Goal: Find specific page/section: Find specific page/section

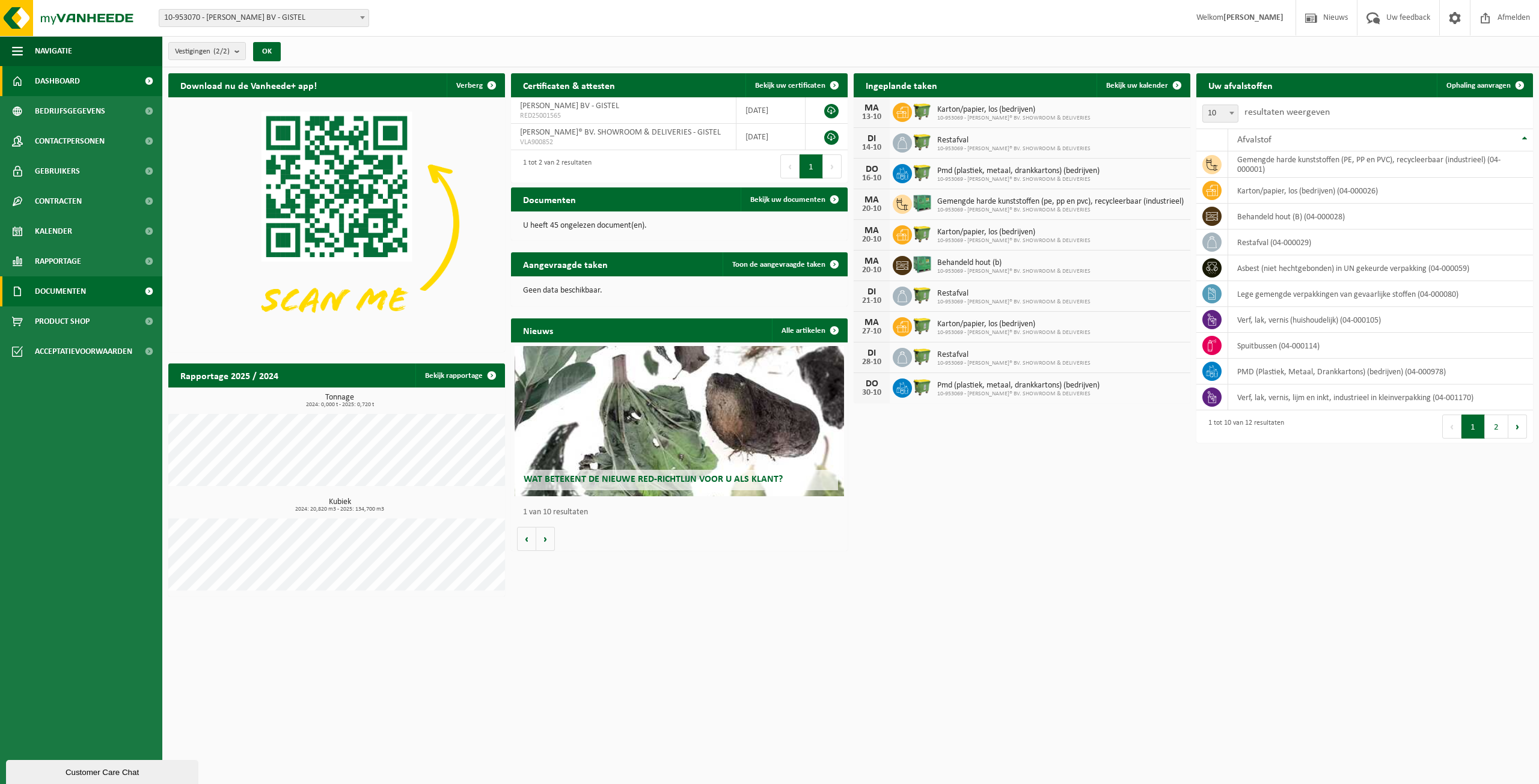
click at [77, 294] on span "Documenten" at bounding box center [60, 292] width 51 height 30
click at [57, 317] on span "Facturen" at bounding box center [52, 322] width 32 height 23
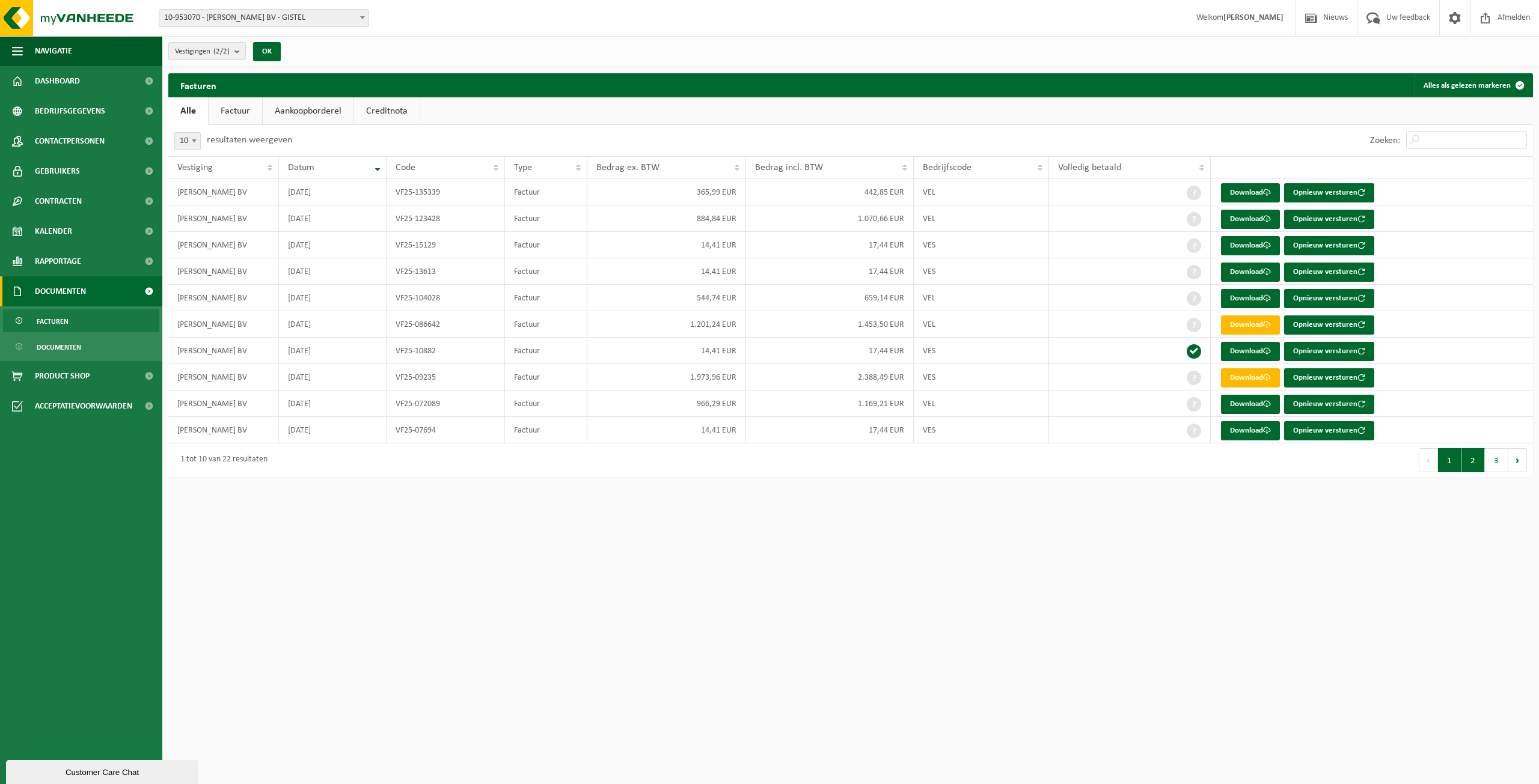
click at [1471, 467] on button "2" at bounding box center [1472, 460] width 23 height 24
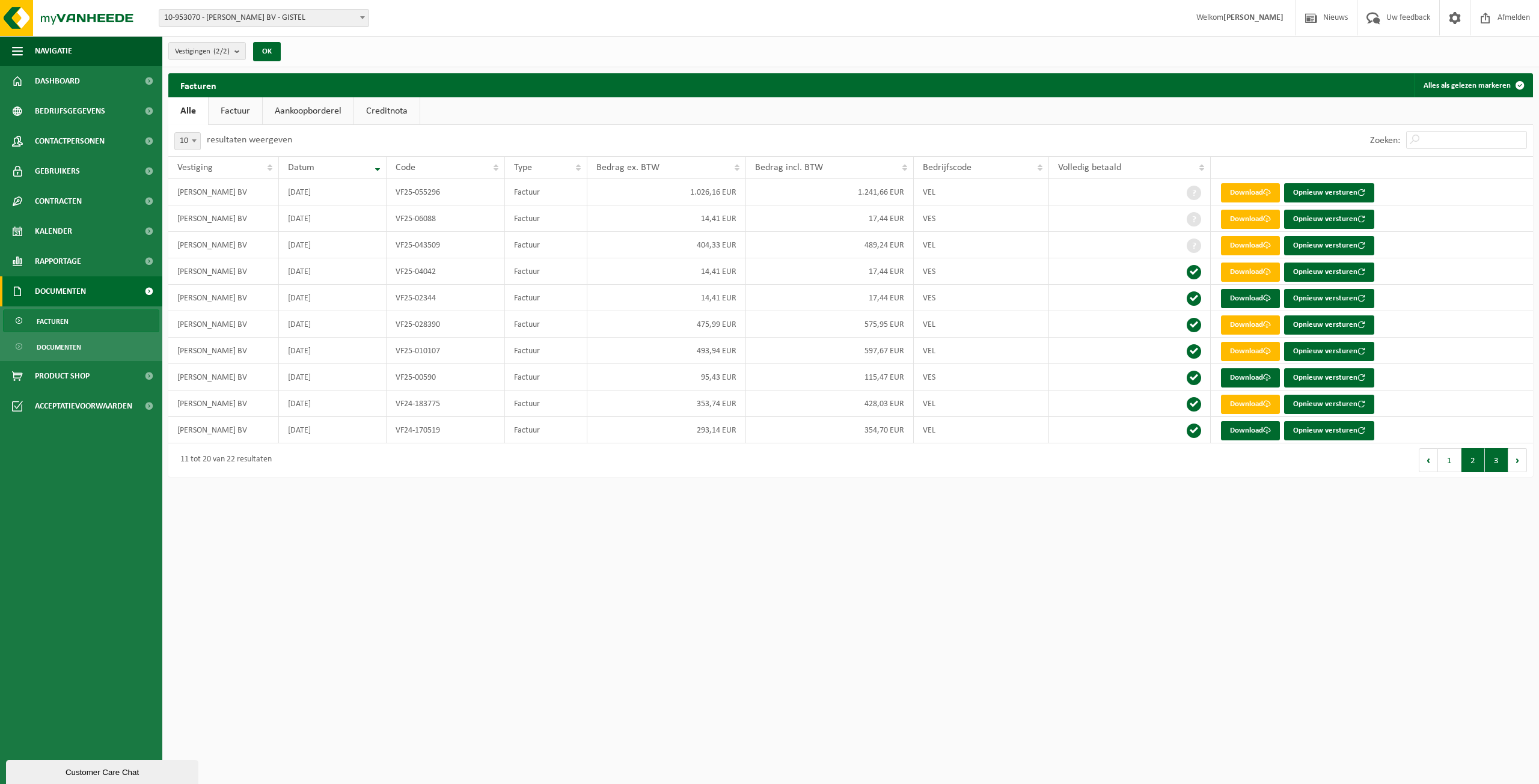
click at [1493, 467] on button "3" at bounding box center [1496, 460] width 23 height 24
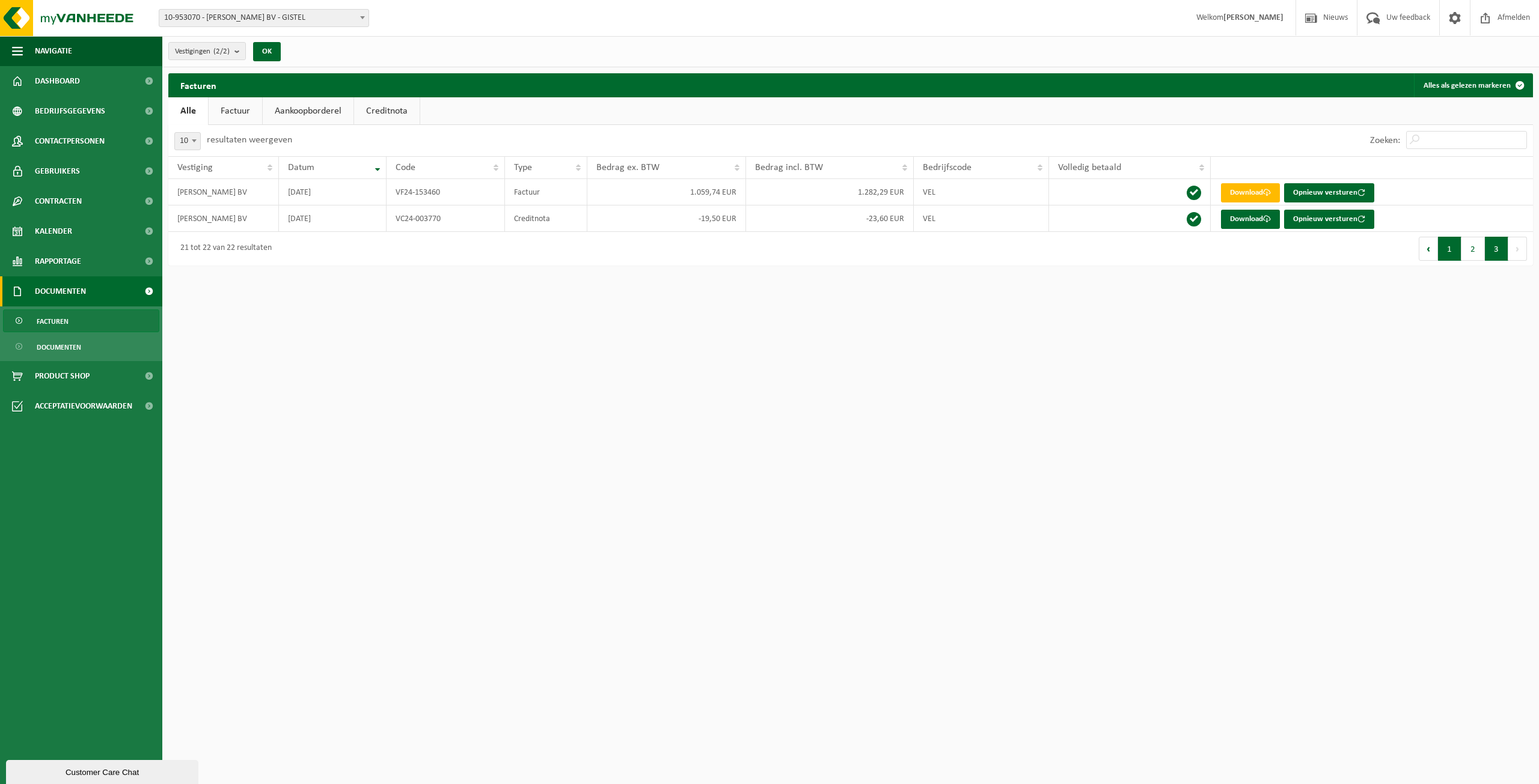
click at [1440, 252] on button "1" at bounding box center [1449, 248] width 23 height 24
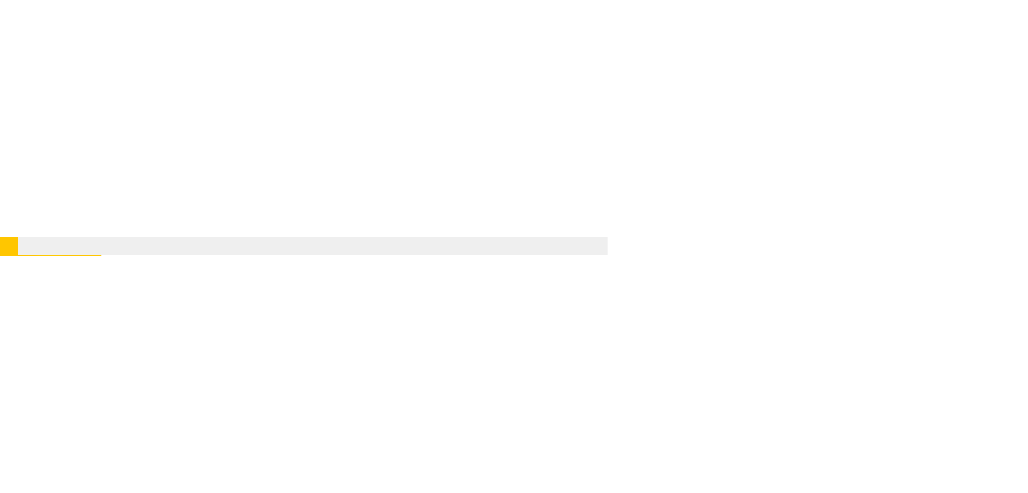
scroll to position [55, 0]
